Goal: Task Accomplishment & Management: Manage account settings

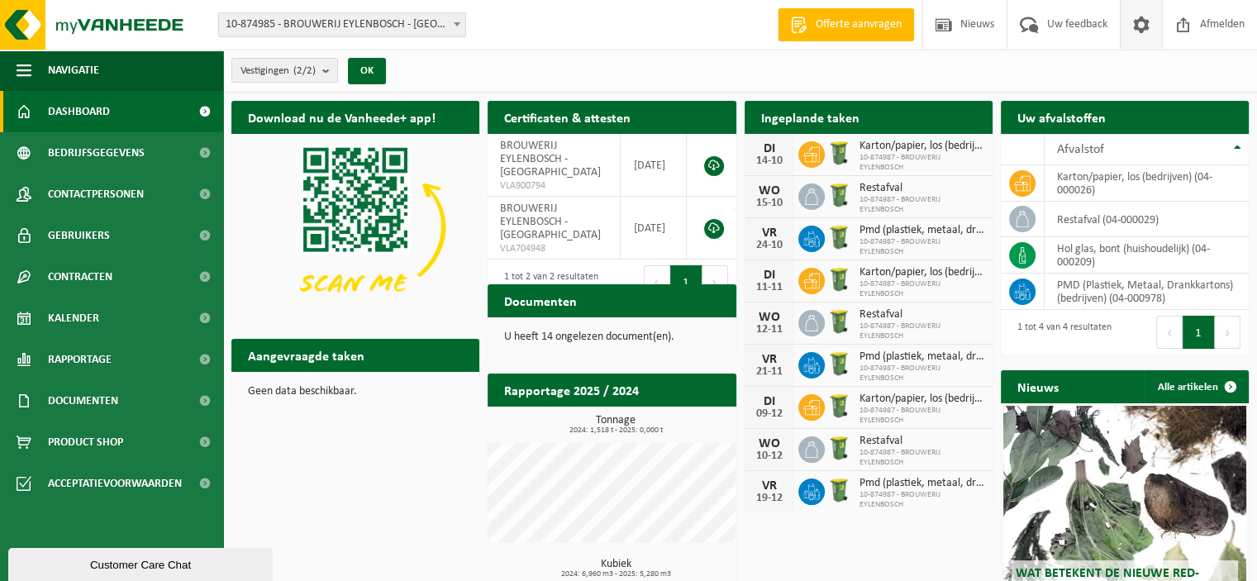
click at [1132, 26] on span at bounding box center [1141, 24] width 25 height 49
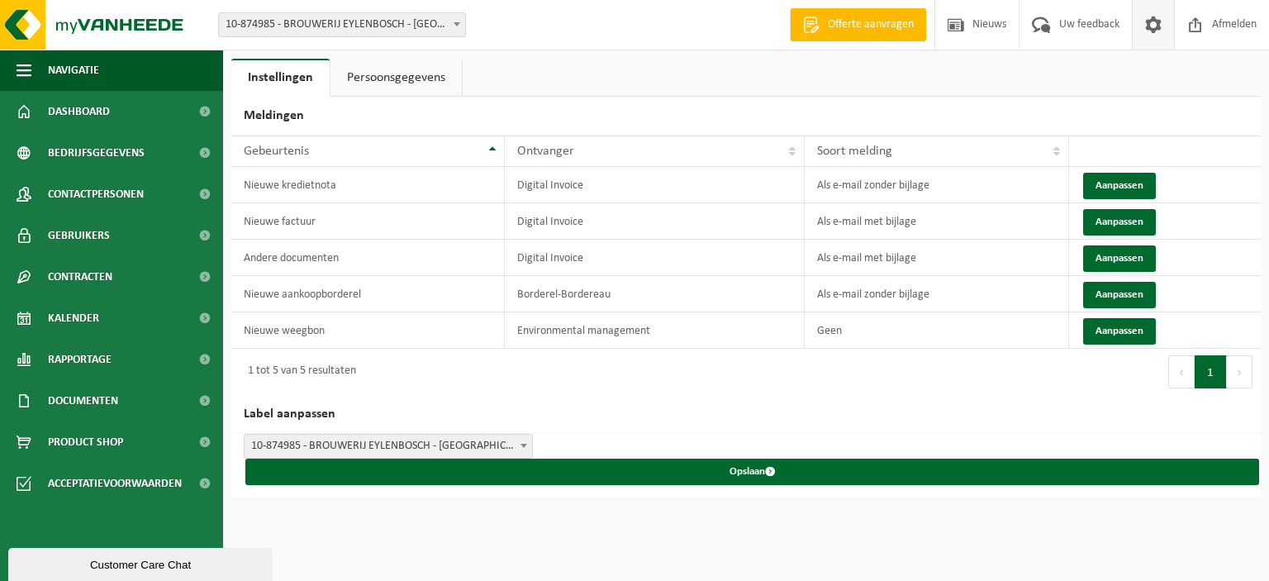
click at [399, 85] on link "Persoonsgegevens" at bounding box center [396, 78] width 131 height 38
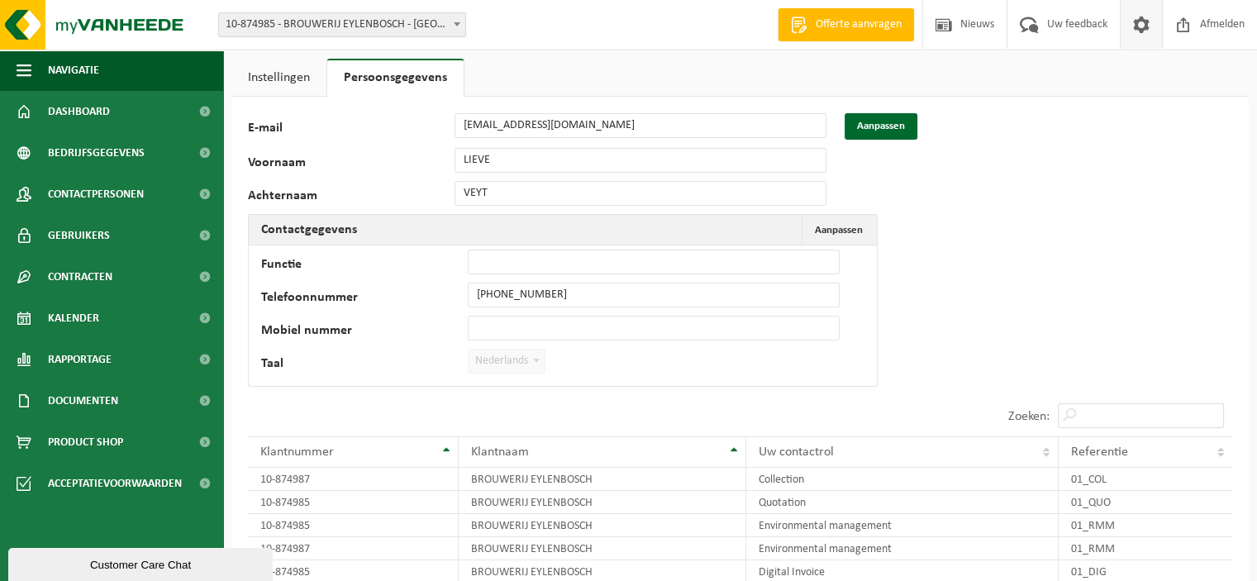
click at [347, 120] on div "E-mail lieve@eylenbosch.beer Aanpassen" at bounding box center [583, 126] width 671 height 26
click at [896, 121] on button "Aanpassen" at bounding box center [880, 126] width 73 height 26
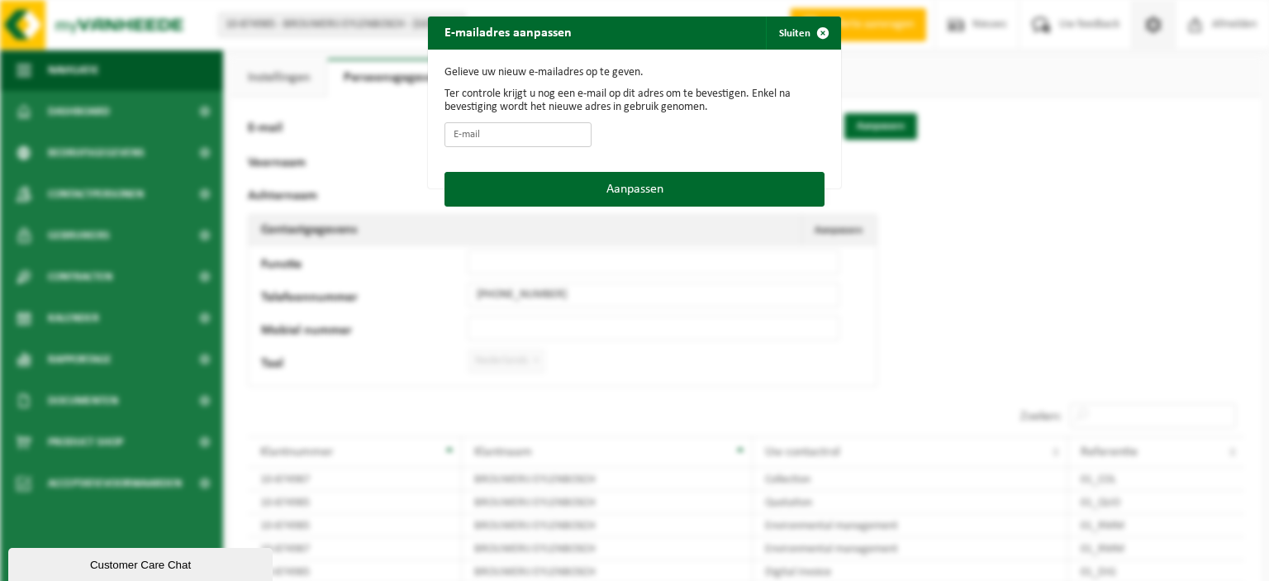
click at [492, 136] on input "E-mail" at bounding box center [518, 134] width 147 height 25
type input "[EMAIL_ADDRESS][DOMAIN_NAME]"
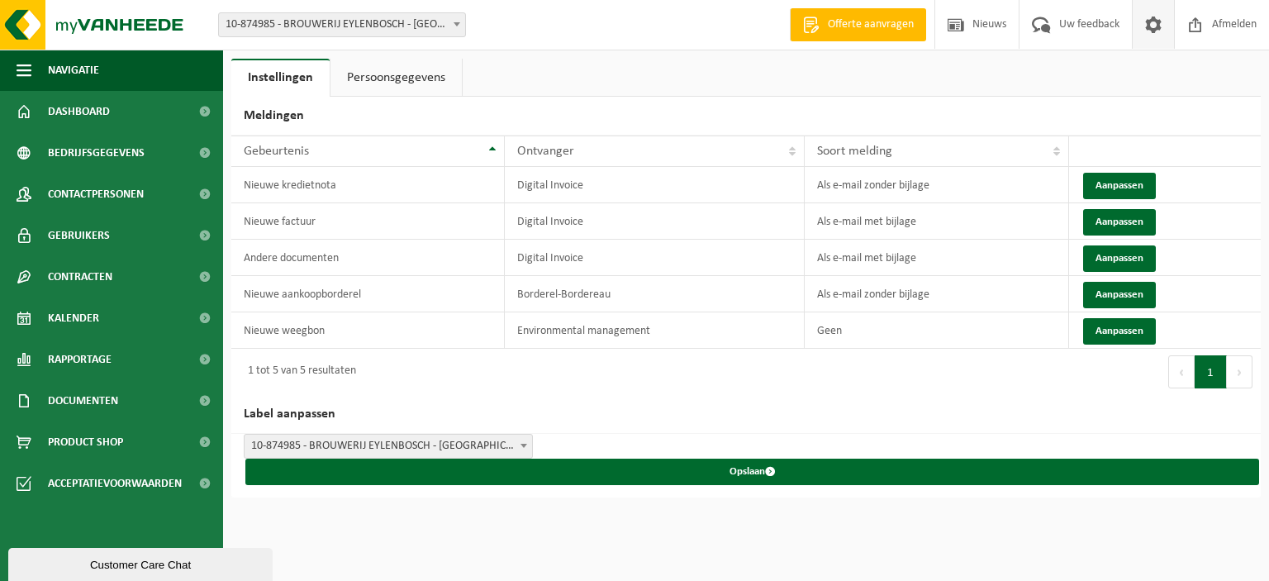
click at [362, 57] on div "Instellingen Persoonsgegevens Meldingen 10 25 50 100 10 resultaten weergeven Ge…" at bounding box center [634, 248] width 1269 height 497
click at [354, 77] on link "Persoonsgegevens" at bounding box center [396, 78] width 131 height 38
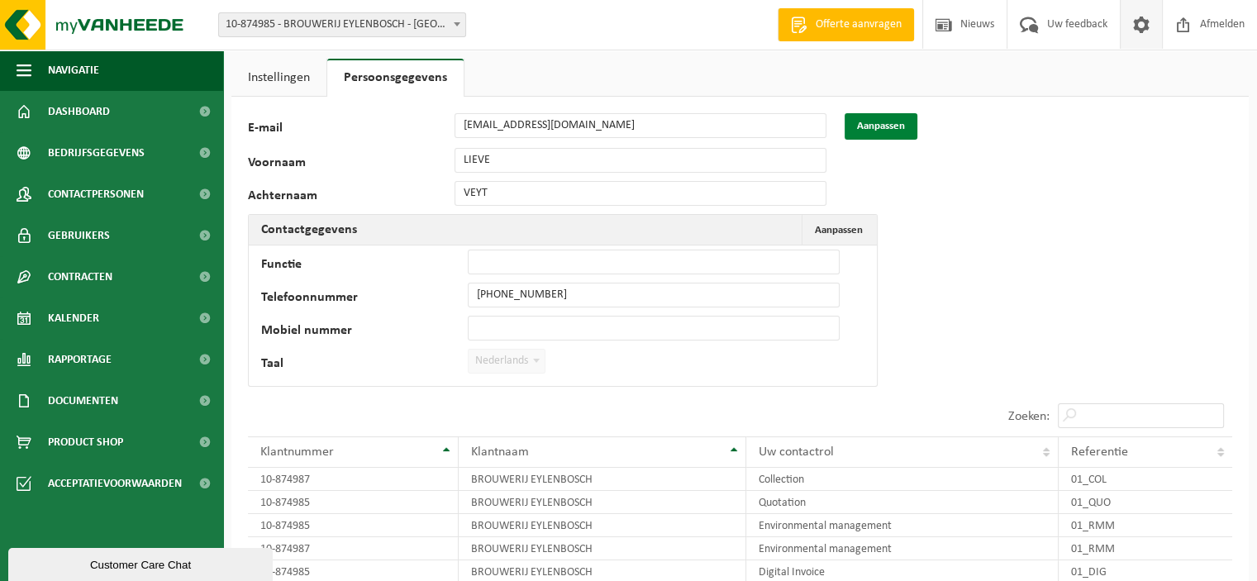
click at [883, 138] on button "Aanpassen" at bounding box center [880, 126] width 73 height 26
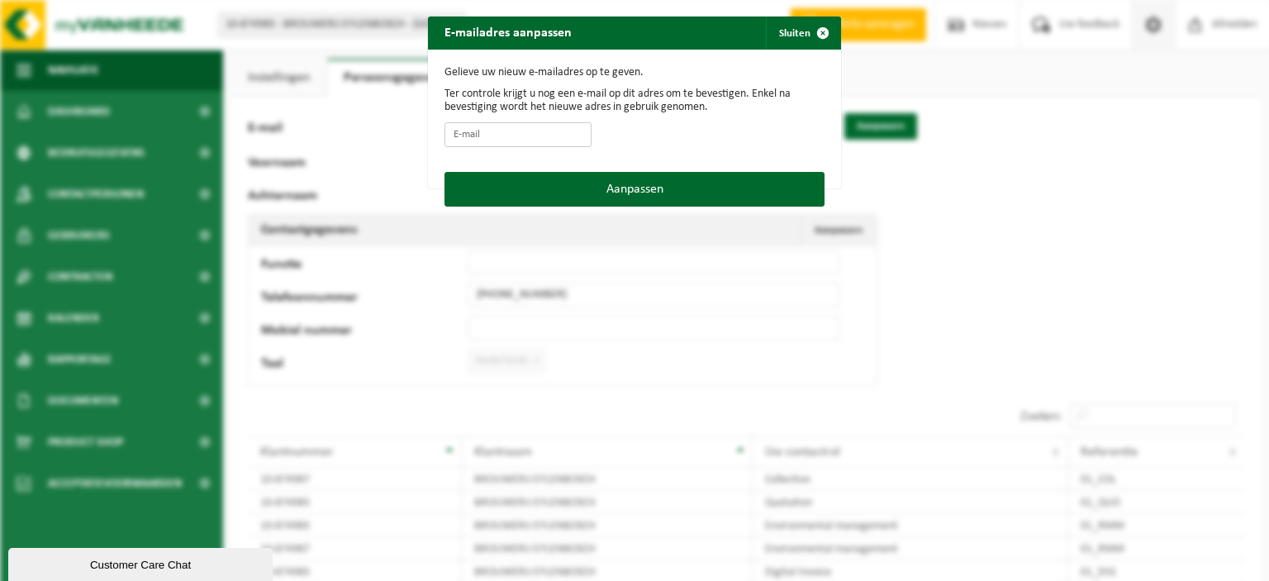
click at [483, 140] on input "E-mail" at bounding box center [518, 134] width 147 height 25
click at [507, 140] on input "E-mail" at bounding box center [518, 134] width 147 height 25
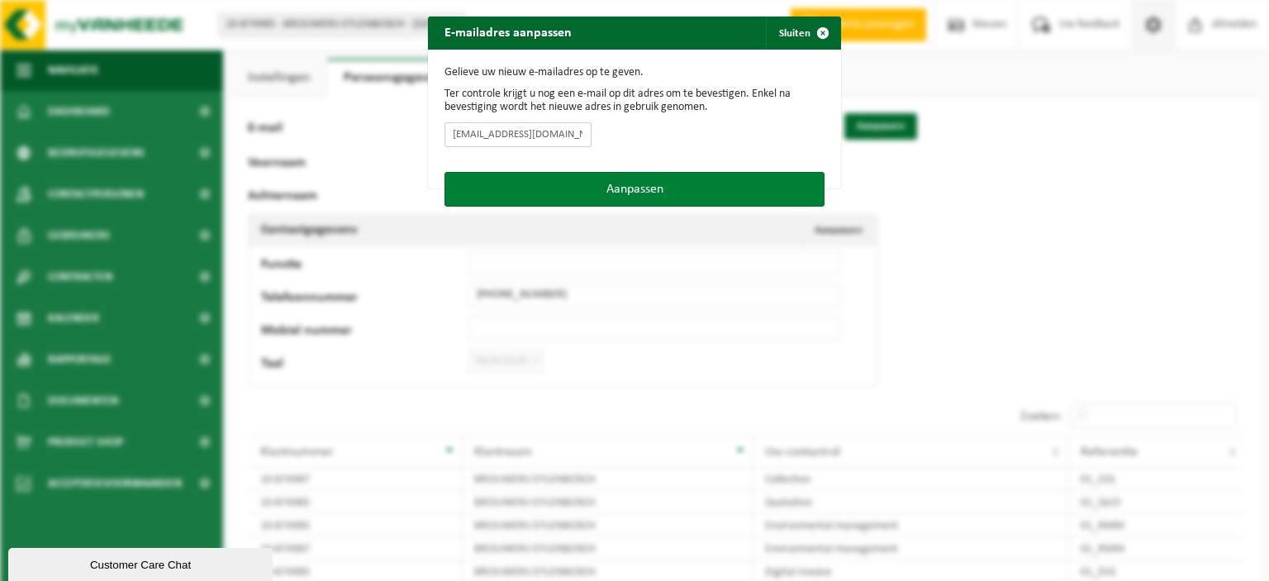
type input "[EMAIL_ADDRESS][DOMAIN_NAME]"
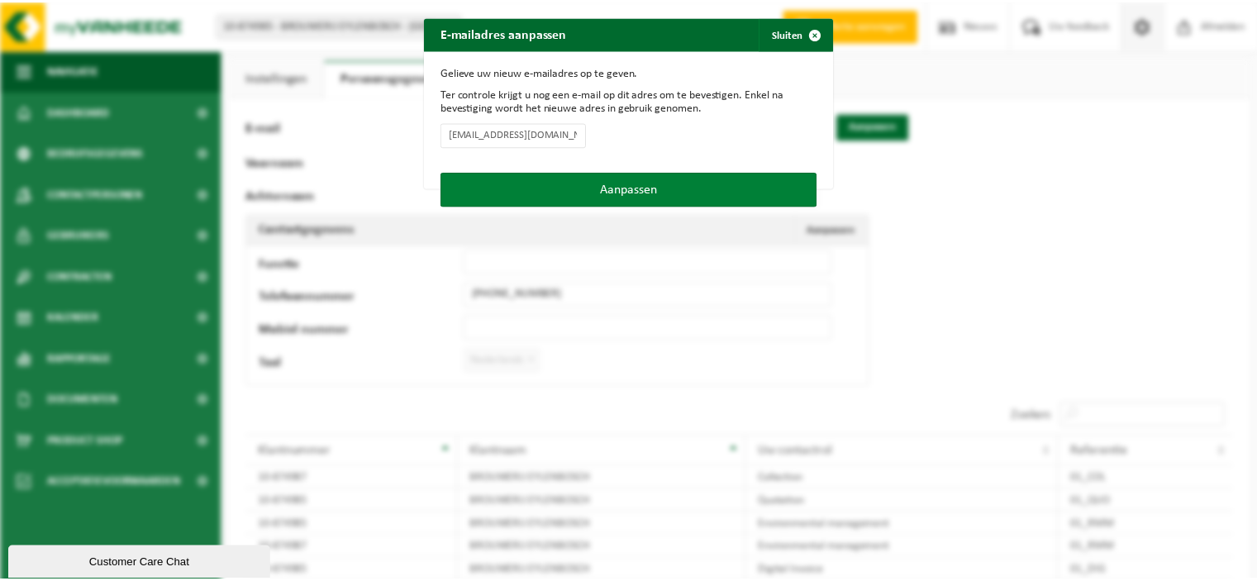
scroll to position [0, 0]
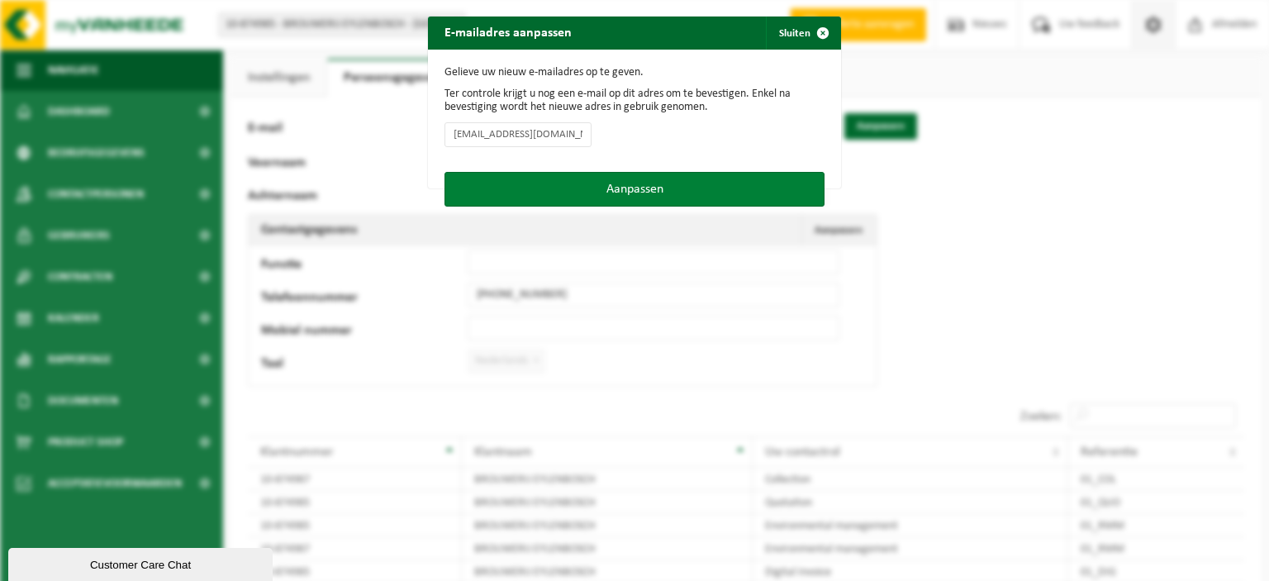
click at [583, 181] on button "Aanpassen" at bounding box center [635, 189] width 380 height 35
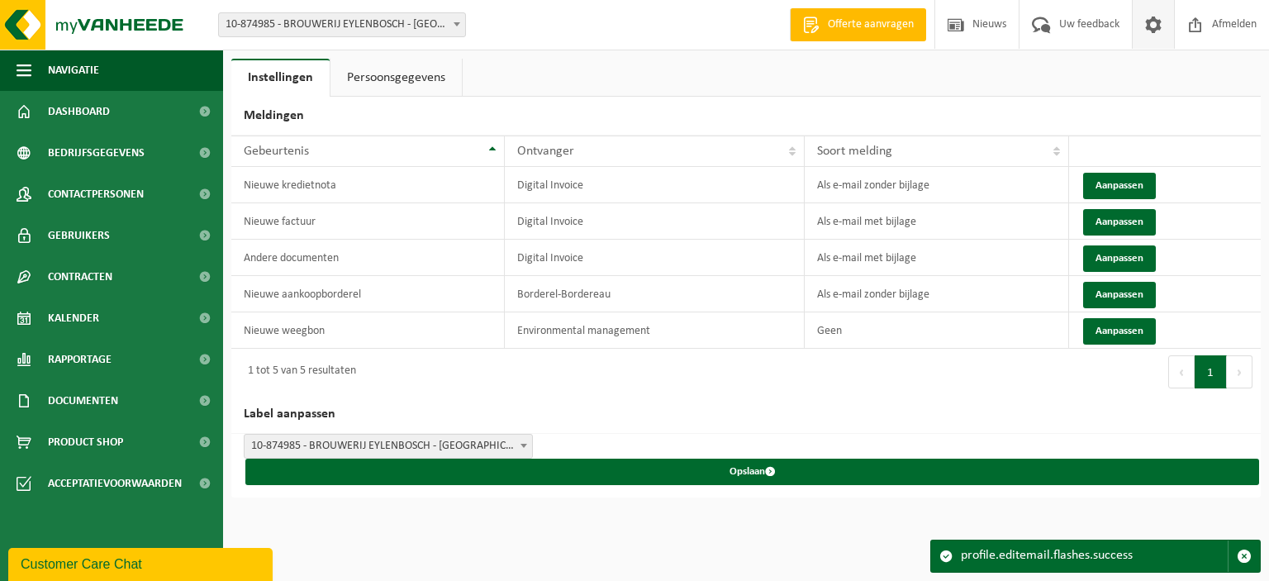
click at [380, 95] on link "Persoonsgegevens" at bounding box center [396, 78] width 131 height 38
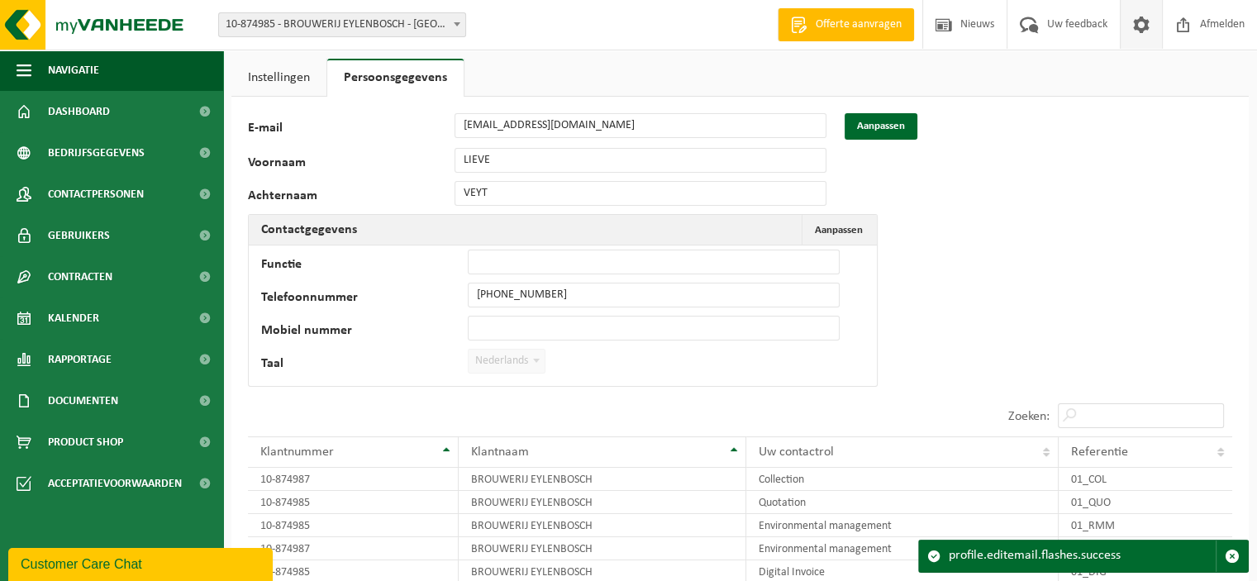
click at [307, 157] on div "Voornaam LIEVE" at bounding box center [545, 160] width 595 height 25
click at [964, 183] on div "76356 E-mail info@eylenboschbeer.be Aanpassen Voornaam LIEVE Achternaam VEYT Co…" at bounding box center [739, 410] width 1017 height 627
click at [833, 231] on span "Aanpassen" at bounding box center [839, 230] width 48 height 11
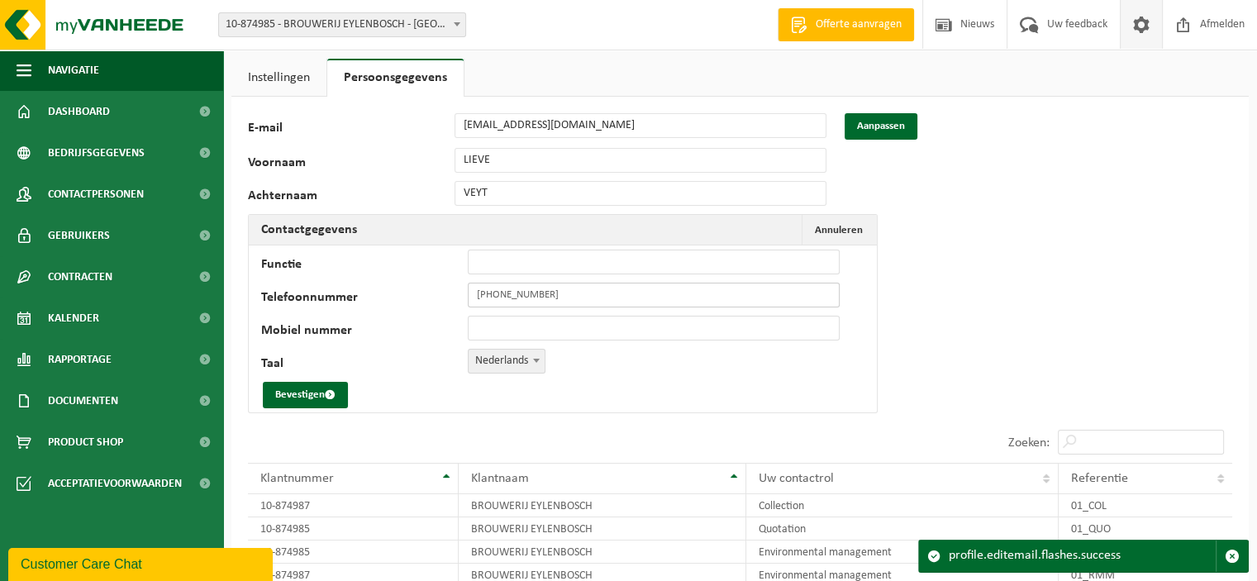
drag, startPoint x: 549, startPoint y: 286, endPoint x: 425, endPoint y: 289, distance: 124.0
click at [425, 289] on div "Telefoonnummer +32476666470" at bounding box center [558, 295] width 595 height 25
click at [325, 382] on button "Bevestigen" at bounding box center [305, 395] width 85 height 26
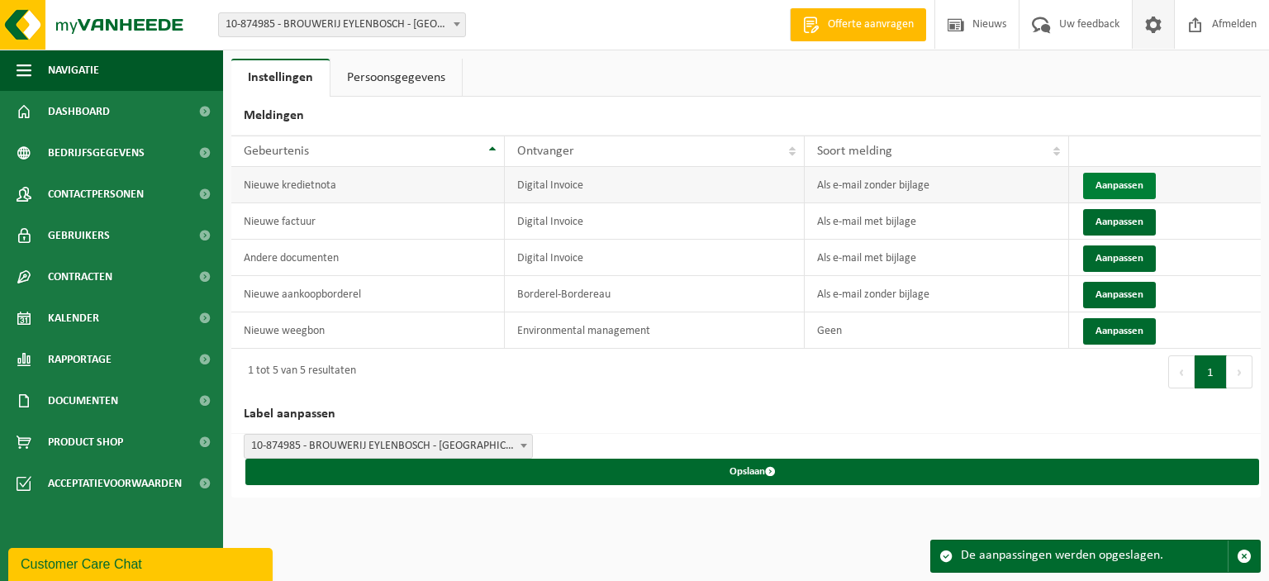
click at [1114, 183] on button "Aanpassen" at bounding box center [1119, 186] width 73 height 26
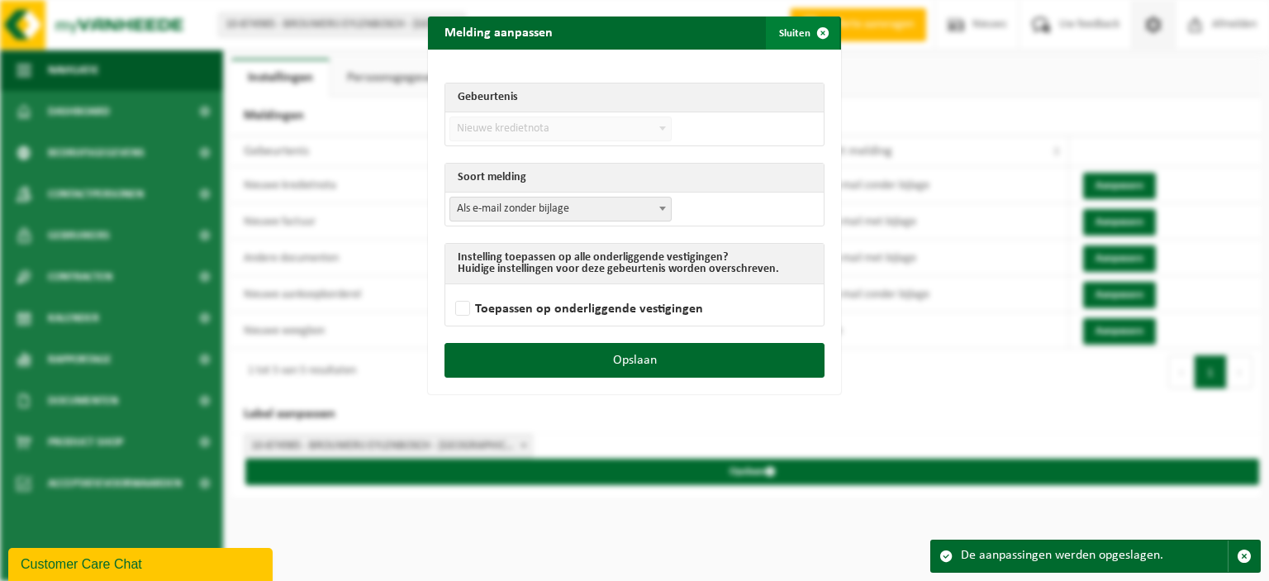
click at [819, 29] on span "submit" at bounding box center [822, 33] width 33 height 33
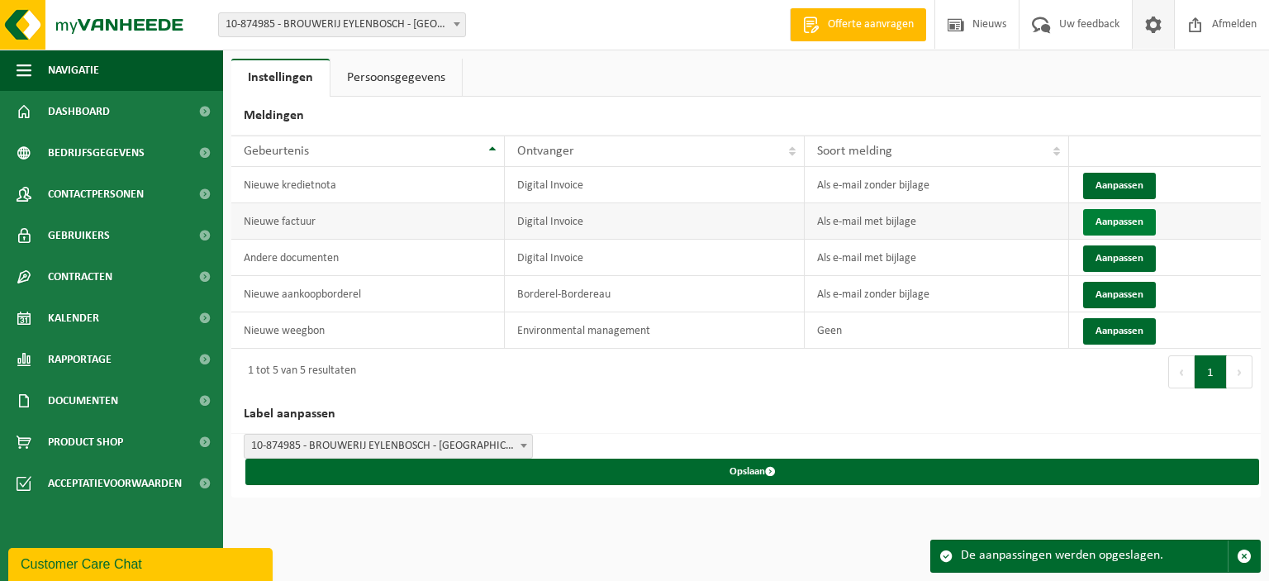
click at [1112, 217] on button "Aanpassen" at bounding box center [1119, 222] width 73 height 26
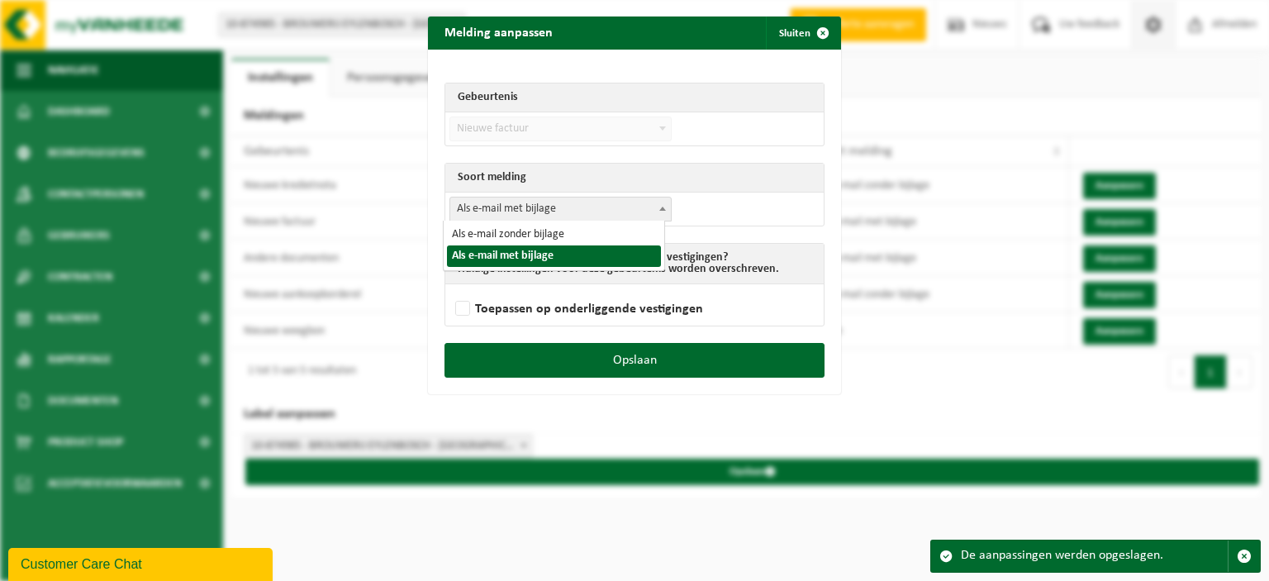
click at [627, 201] on span "Als e-mail met bijlage" at bounding box center [560, 208] width 221 height 23
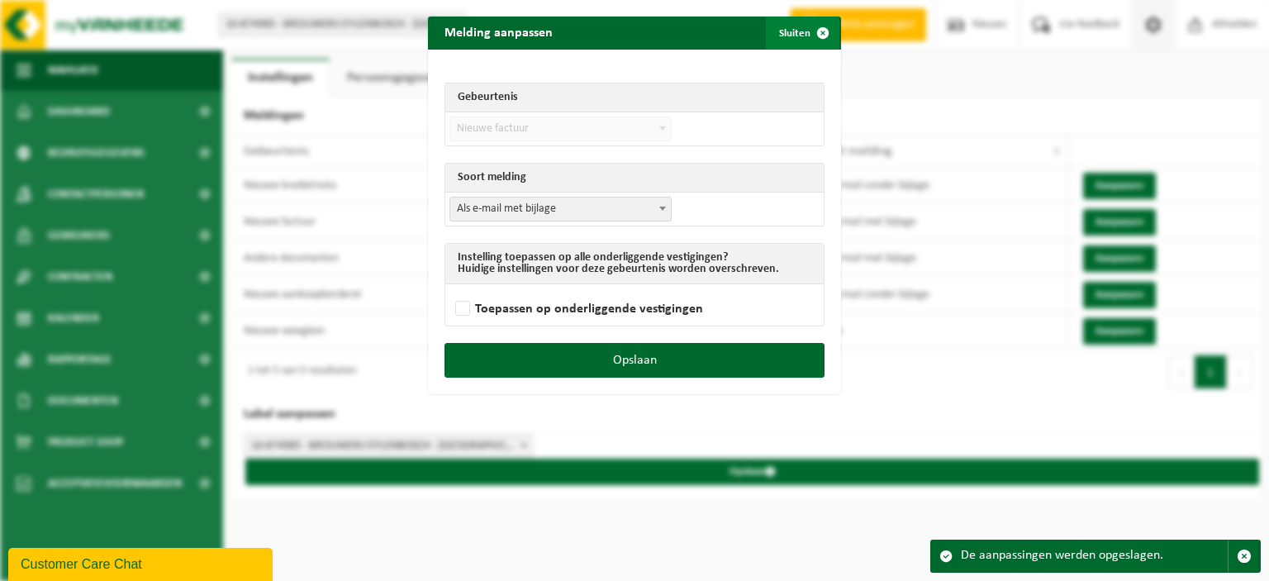
click at [806, 36] on span "submit" at bounding box center [822, 33] width 33 height 33
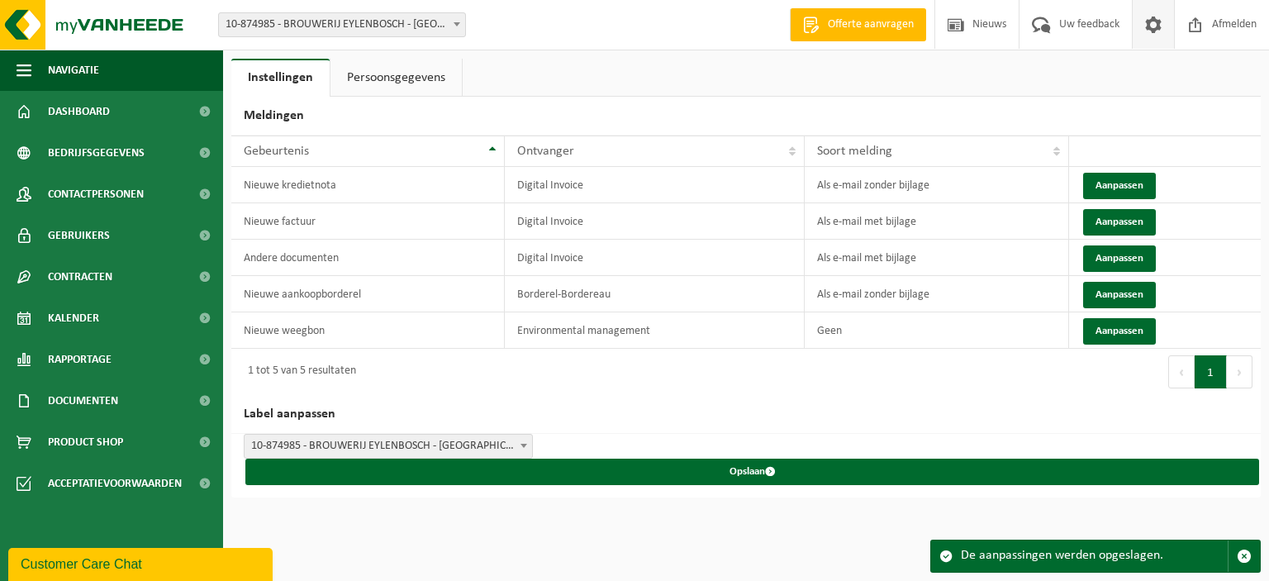
click at [383, 75] on link "Persoonsgegevens" at bounding box center [396, 78] width 131 height 38
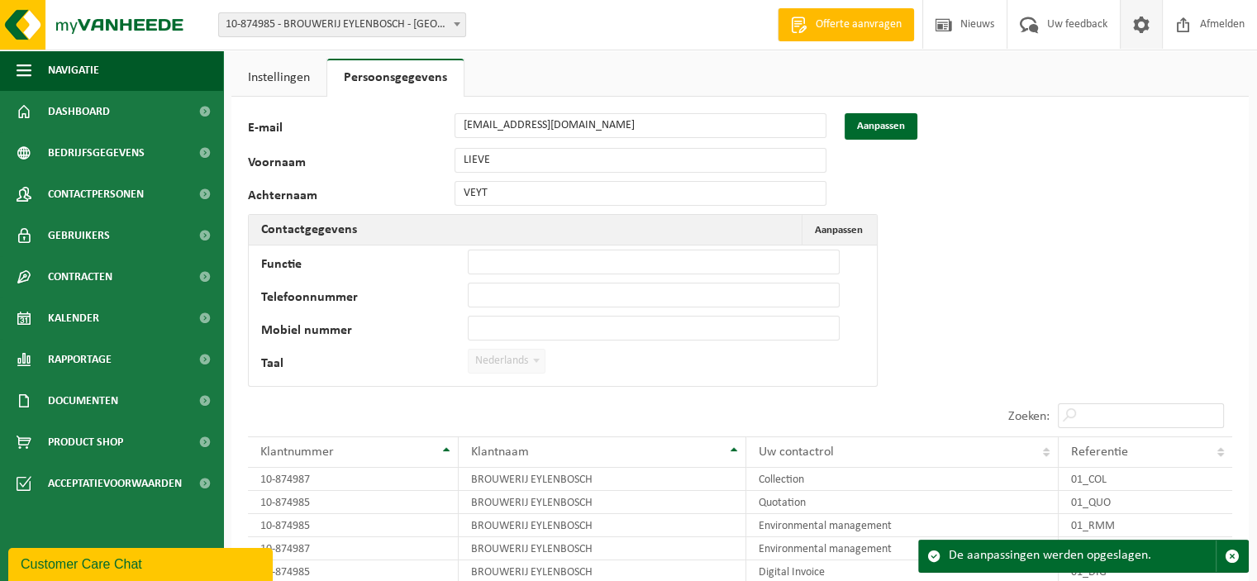
click at [261, 75] on link "Instellingen" at bounding box center [278, 78] width 95 height 38
